Goal: Transaction & Acquisition: Purchase product/service

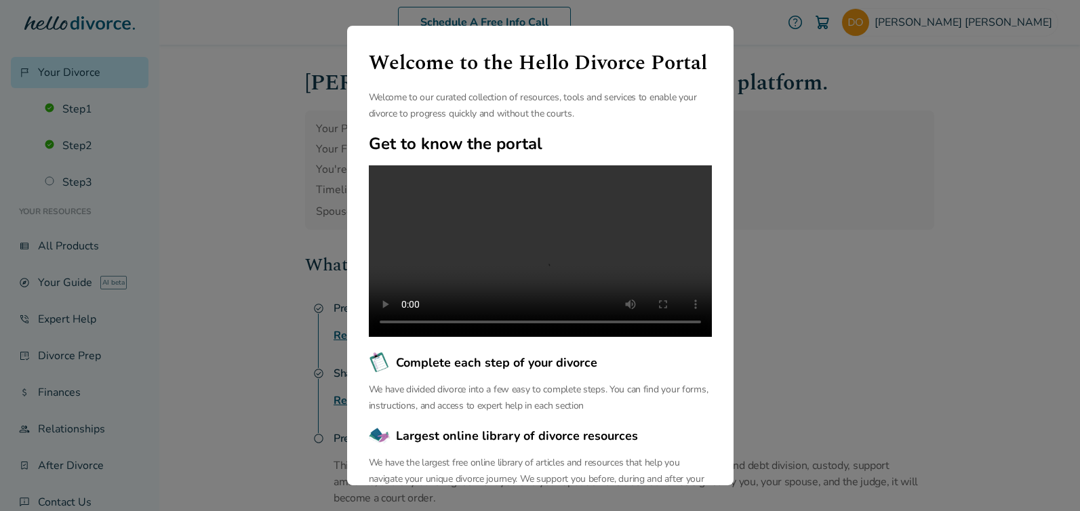
scroll to position [101, 0]
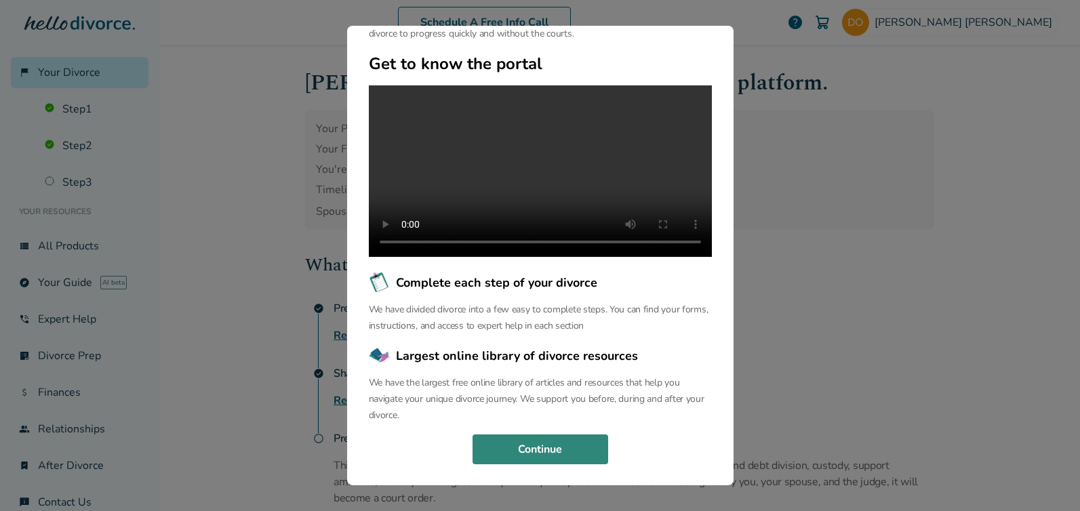
click at [530, 447] on button "Continue" at bounding box center [540, 449] width 136 height 30
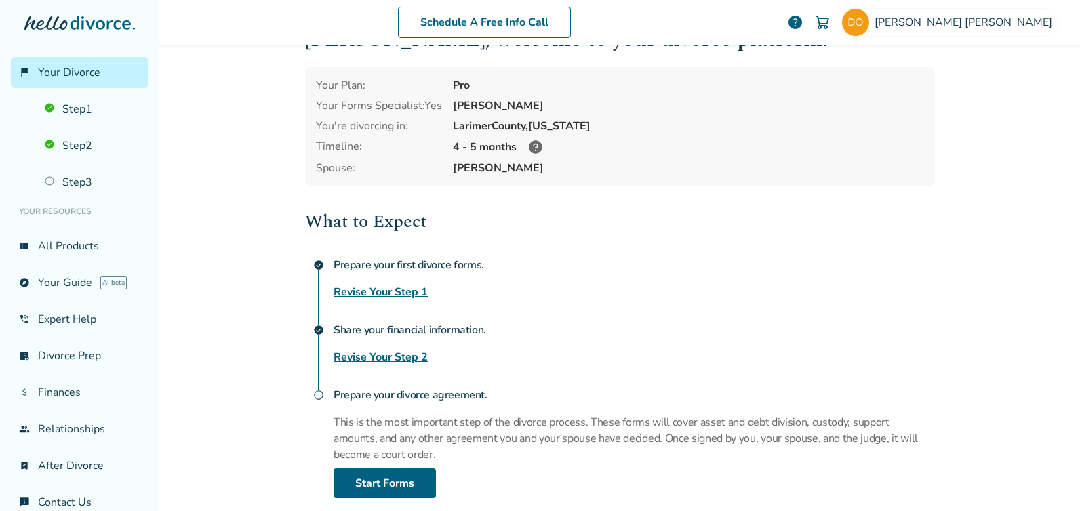
scroll to position [45, 0]
click at [81, 247] on link "view_list All Products" at bounding box center [80, 245] width 138 height 31
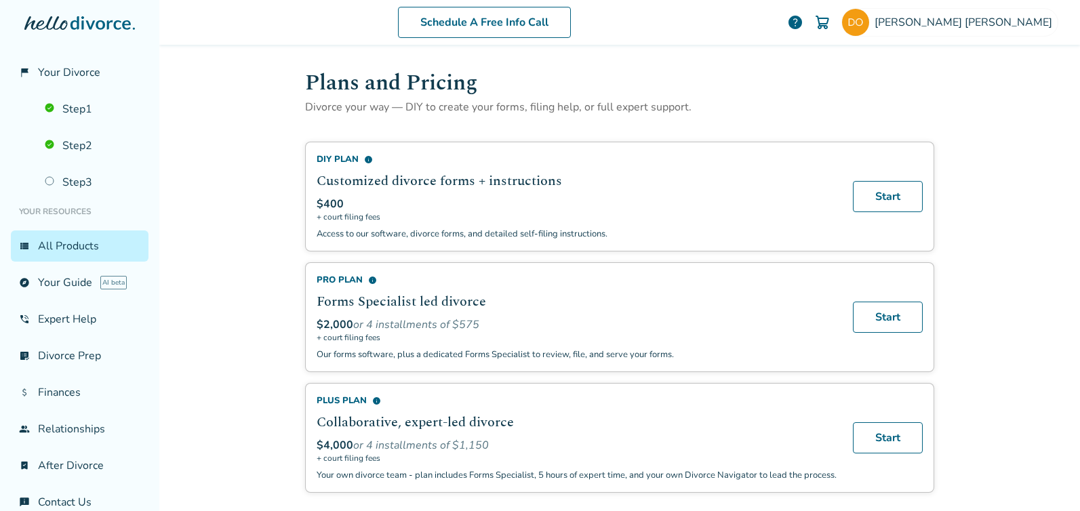
click at [830, 20] on img at bounding box center [822, 22] width 16 height 16
